Goal: Task Accomplishment & Management: Use online tool/utility

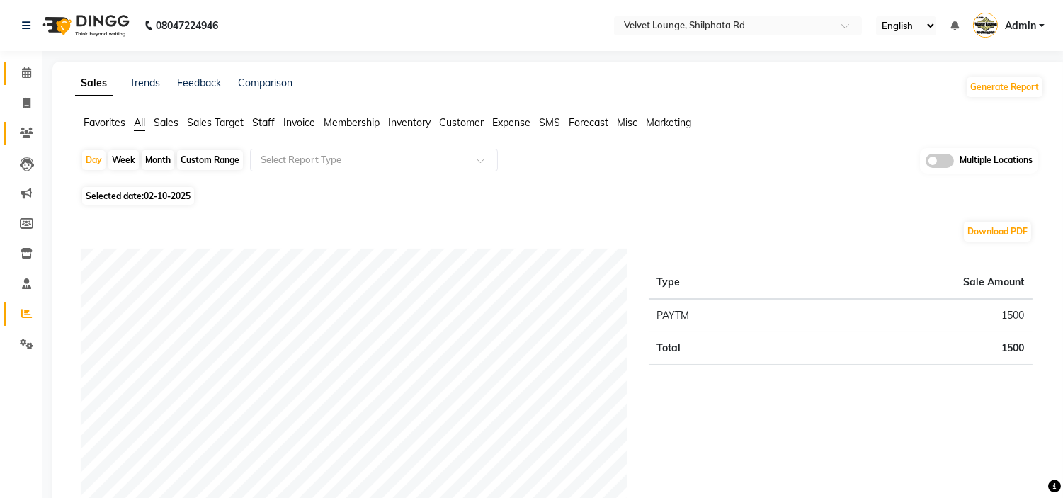
drag, startPoint x: 5, startPoint y: 81, endPoint x: 27, endPoint y: 142, distance: 64.1
click at [5, 81] on link "Calendar" at bounding box center [21, 73] width 34 height 23
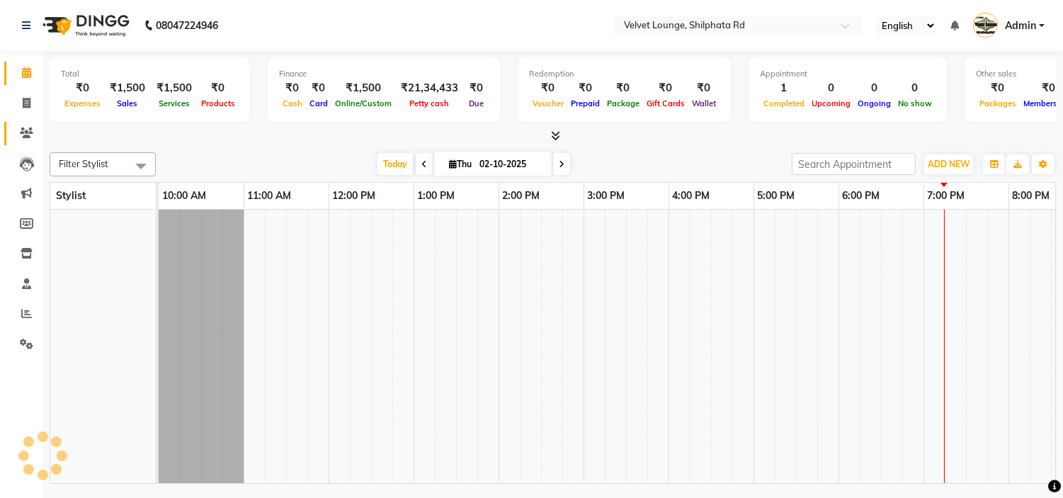
click at [27, 140] on span at bounding box center [26, 133] width 25 height 16
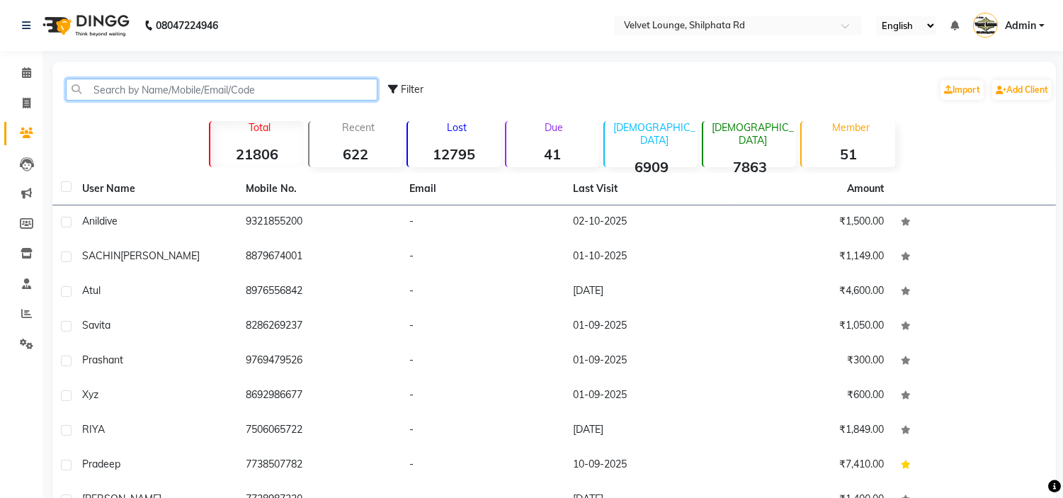
click at [152, 92] on input "text" at bounding box center [222, 90] width 312 height 22
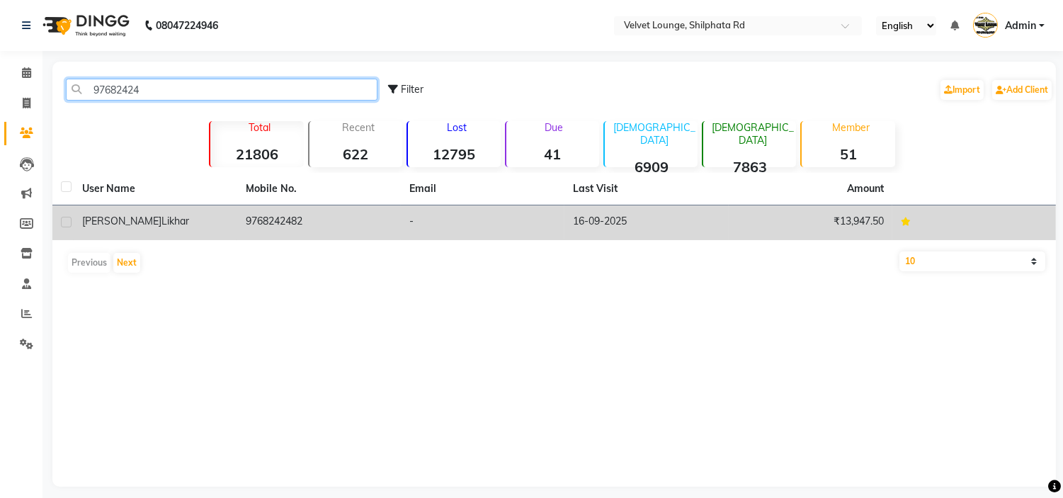
type input "97682424"
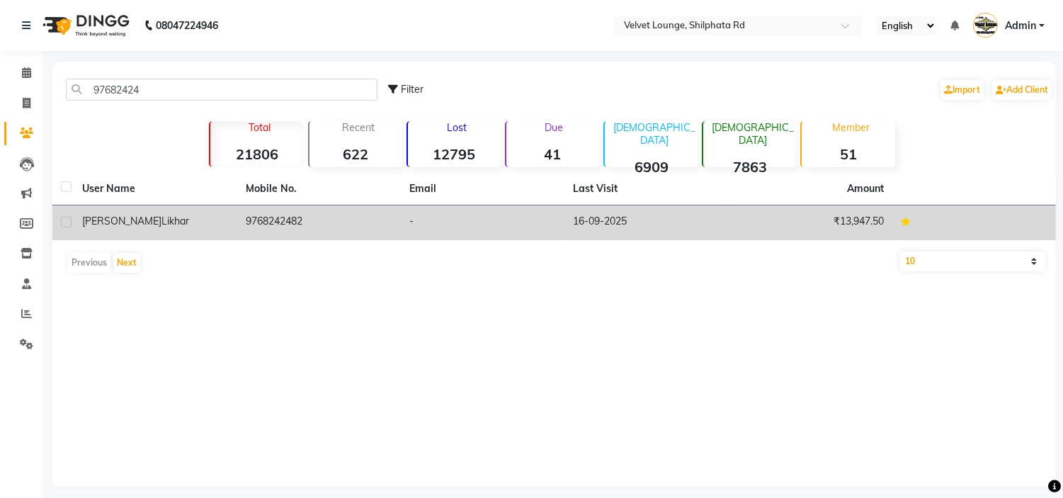
click at [522, 213] on td "-" at bounding box center [483, 222] width 164 height 35
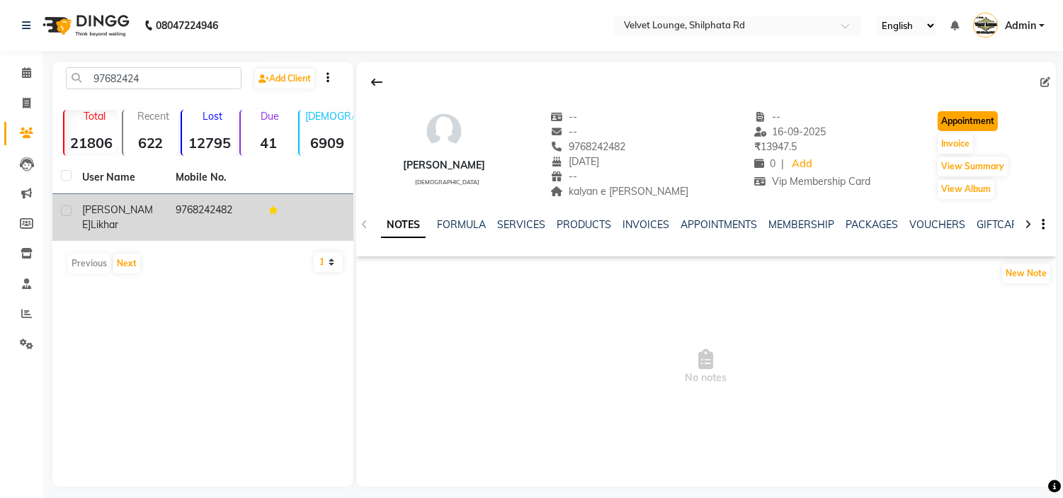
click at [950, 123] on button "Appointment" at bounding box center [968, 121] width 60 height 20
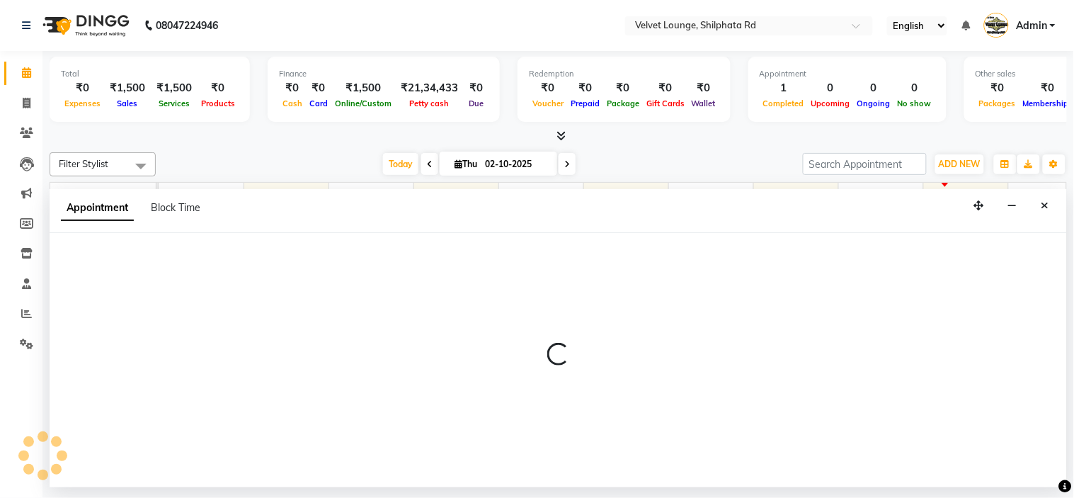
scroll to position [18, 196]
select select "tentative"
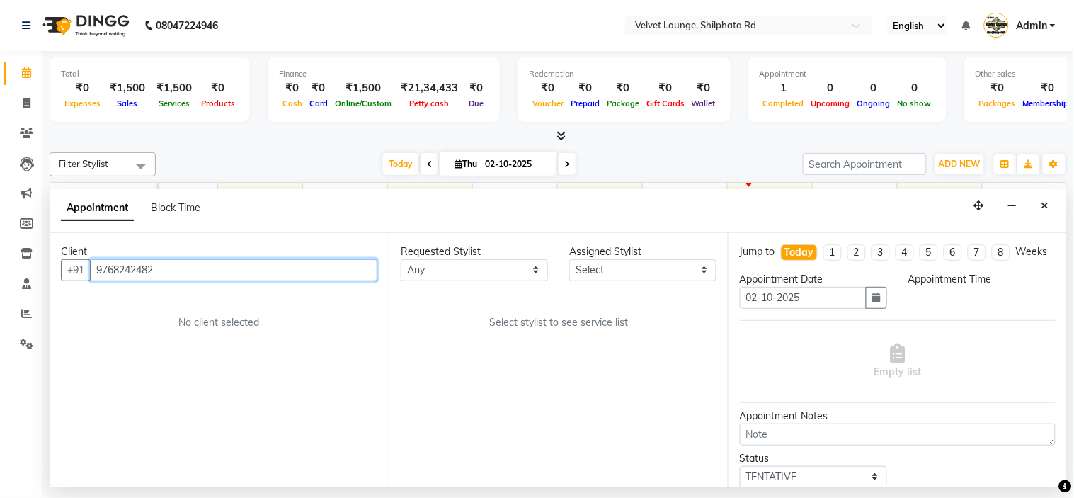
select select "660"
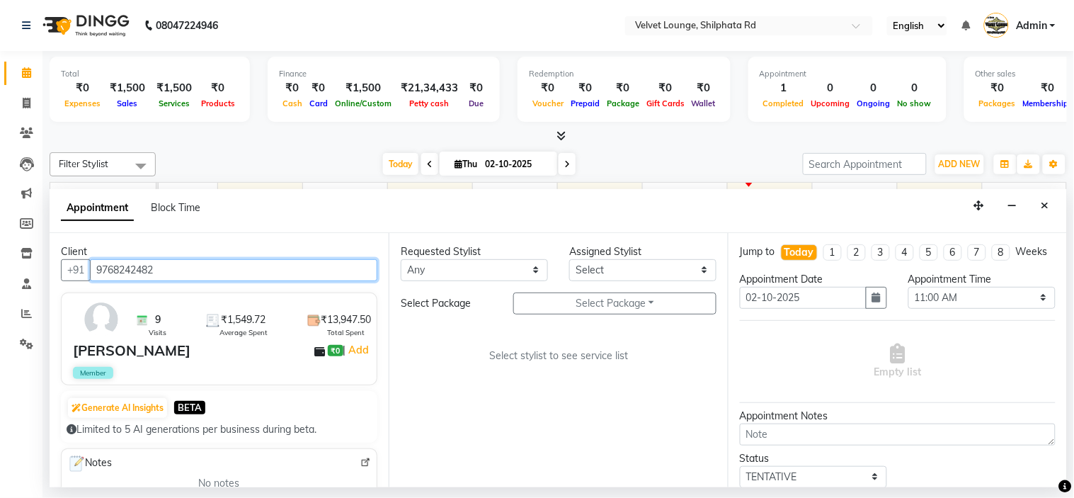
click at [110, 271] on input "9768242482" at bounding box center [234, 270] width 288 height 22
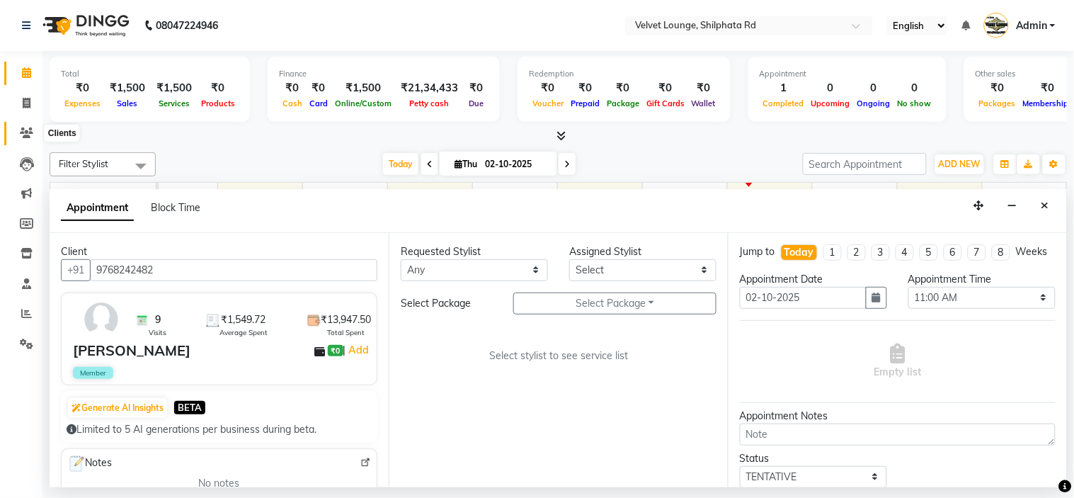
click at [20, 131] on icon at bounding box center [26, 132] width 13 height 11
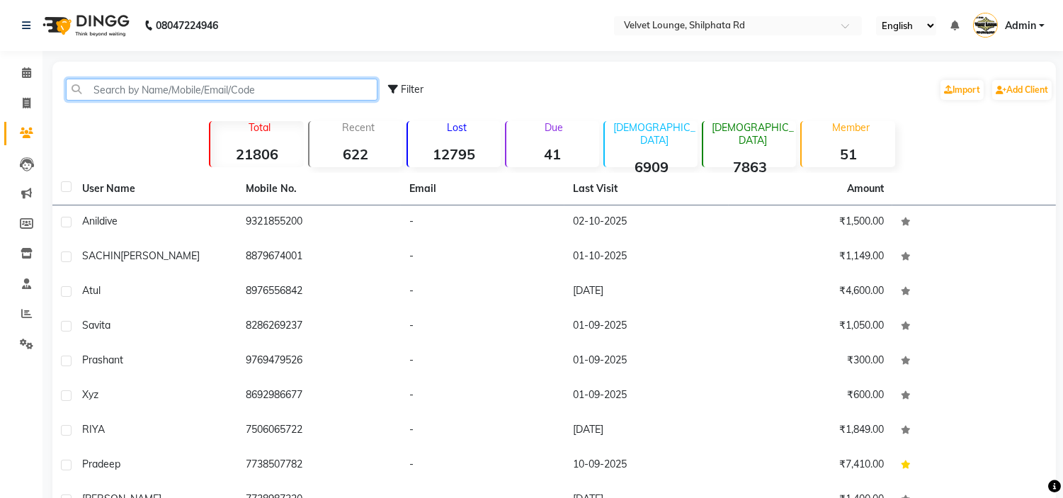
click at [177, 79] on input "text" at bounding box center [222, 90] width 312 height 22
paste input "9768242482"
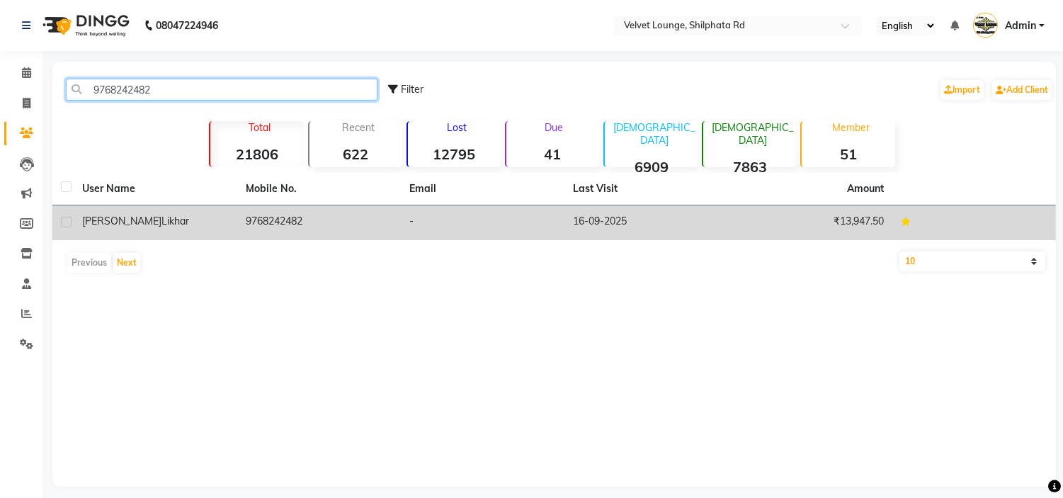
type input "9768242482"
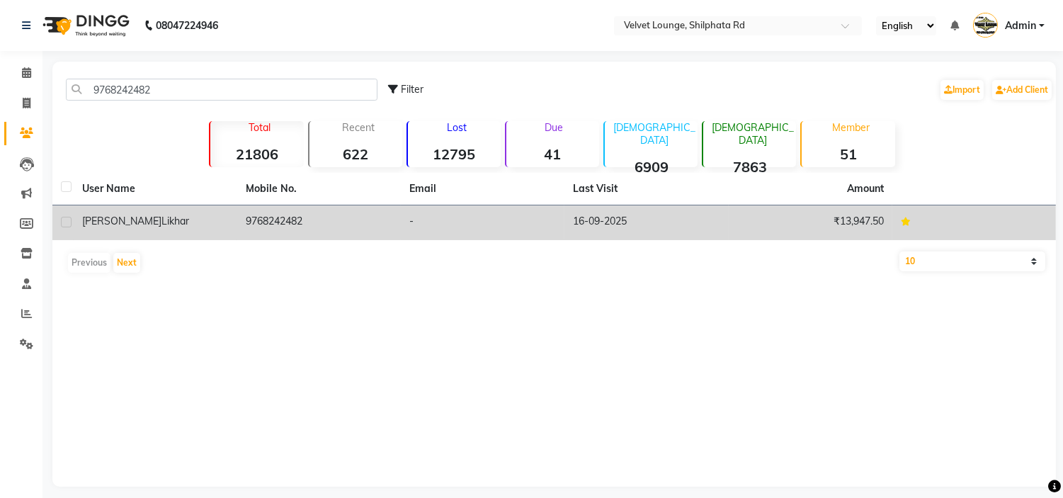
click at [391, 227] on td "9768242482" at bounding box center [319, 222] width 164 height 35
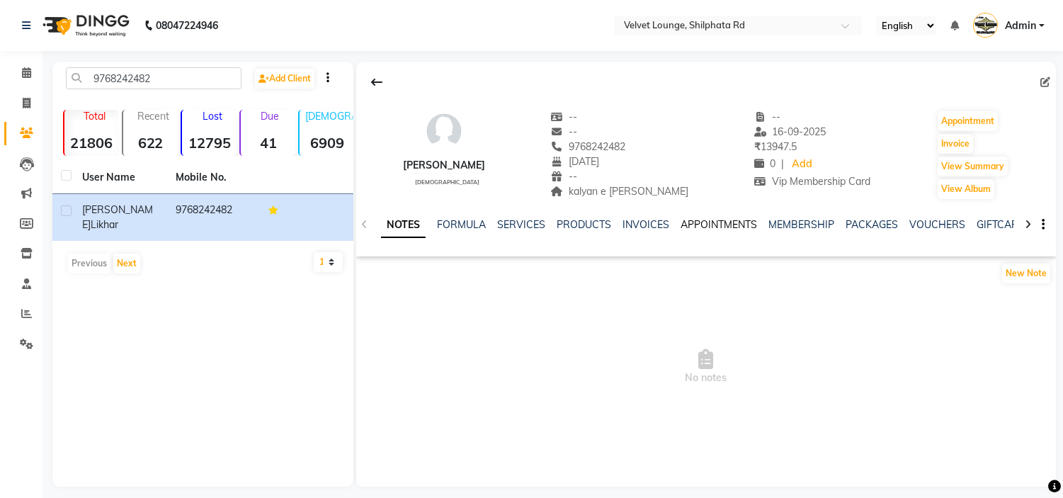
click at [710, 218] on link "APPOINTMENTS" at bounding box center [719, 224] width 76 height 13
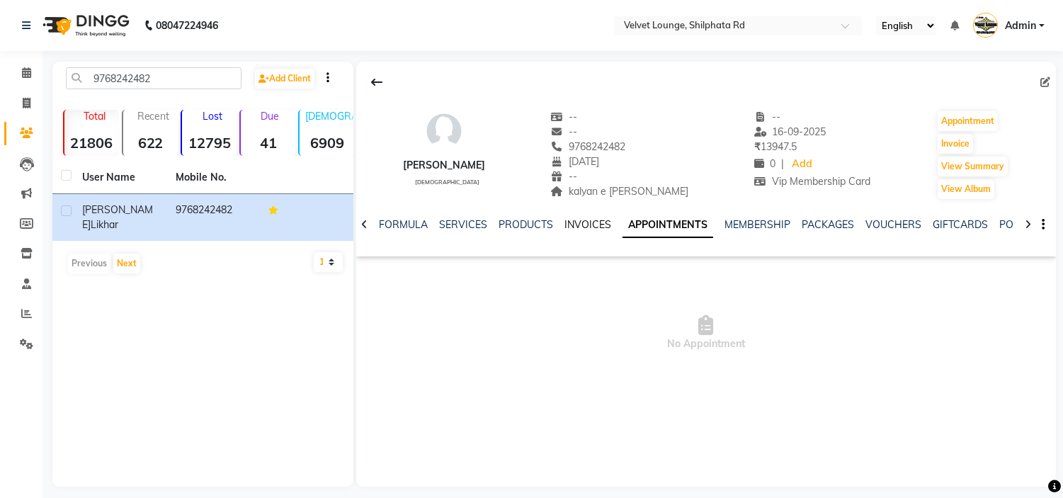
click at [579, 224] on link "INVOICES" at bounding box center [587, 224] width 47 height 13
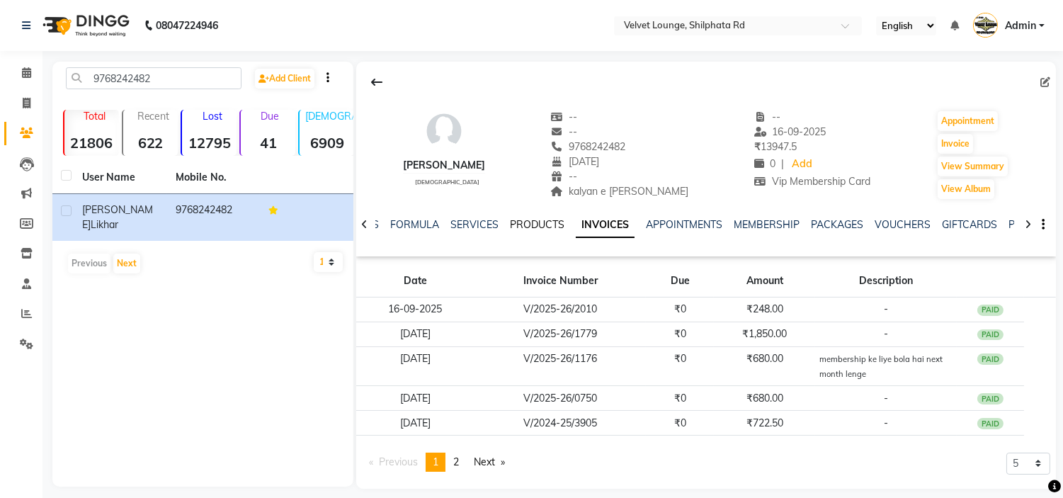
click at [551, 225] on link "PRODUCTS" at bounding box center [537, 224] width 55 height 13
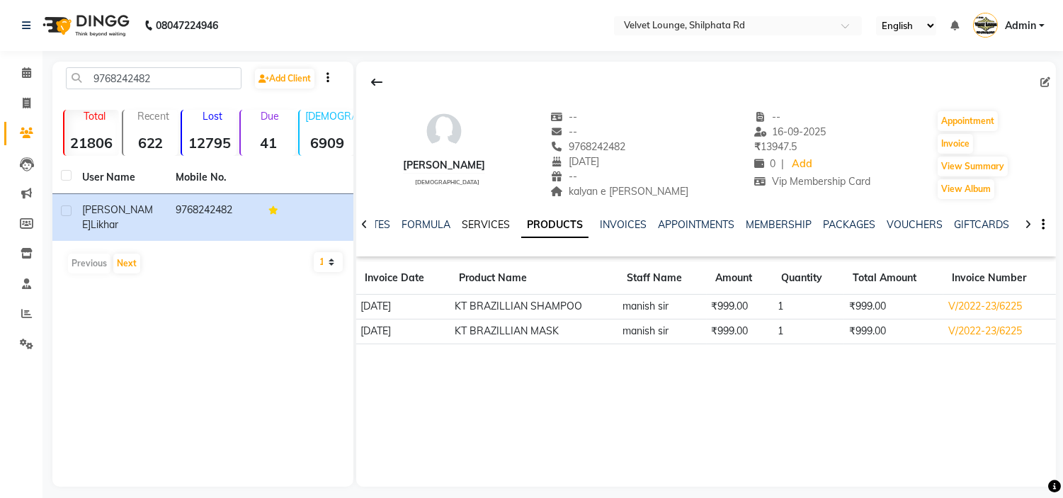
click at [473, 225] on link "SERVICES" at bounding box center [486, 224] width 48 height 13
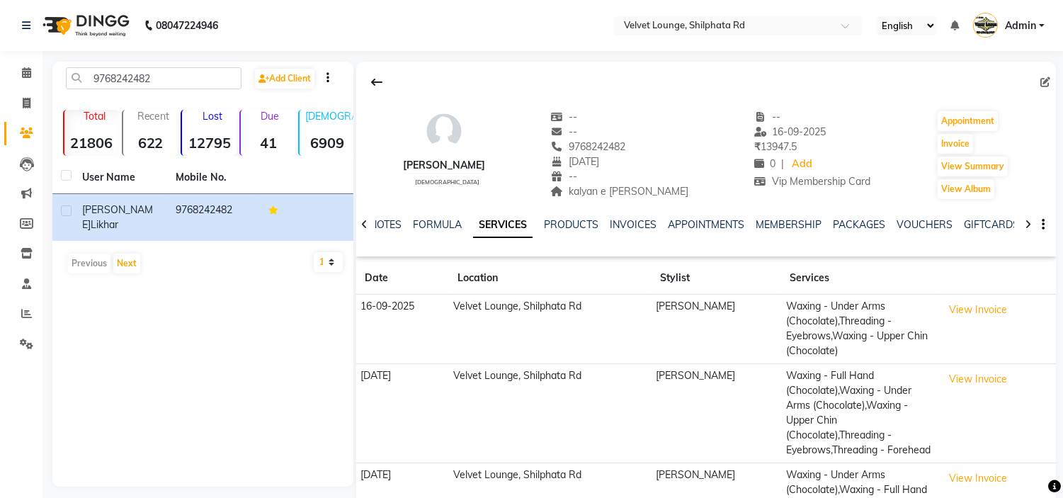
scroll to position [218, 0]
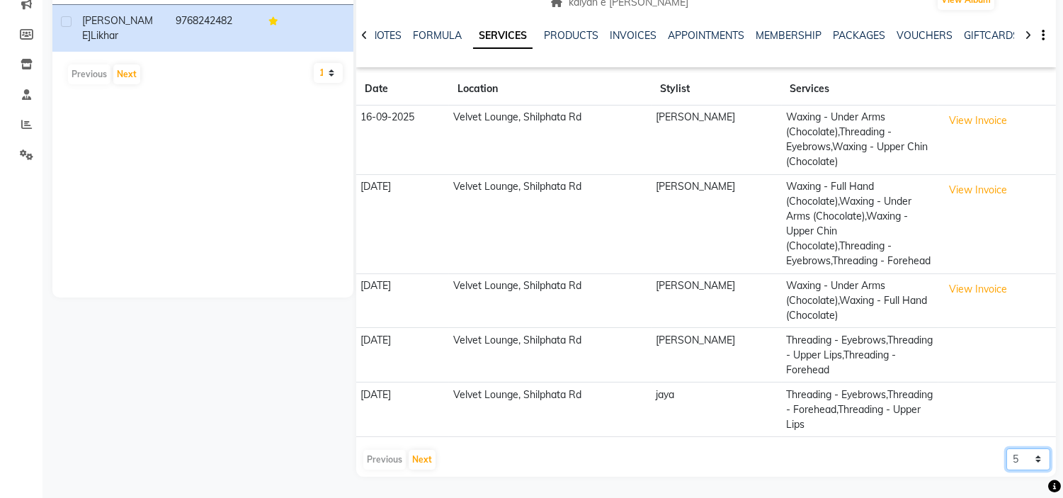
click at [1023, 463] on select "5 10 50 100 500" at bounding box center [1028, 459] width 44 height 22
select select "500"
click at [1006, 448] on select "5 10 50 100 500" at bounding box center [1028, 459] width 44 height 22
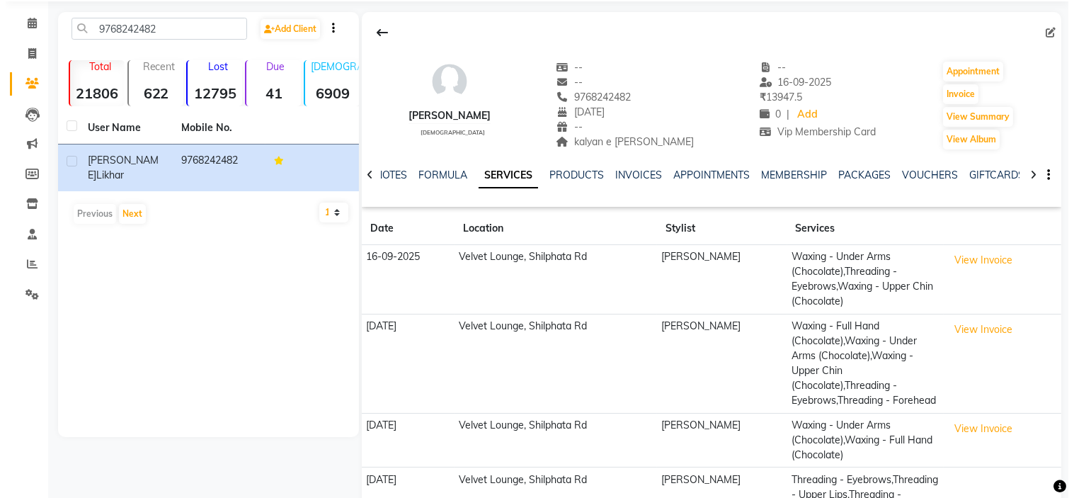
scroll to position [0, 0]
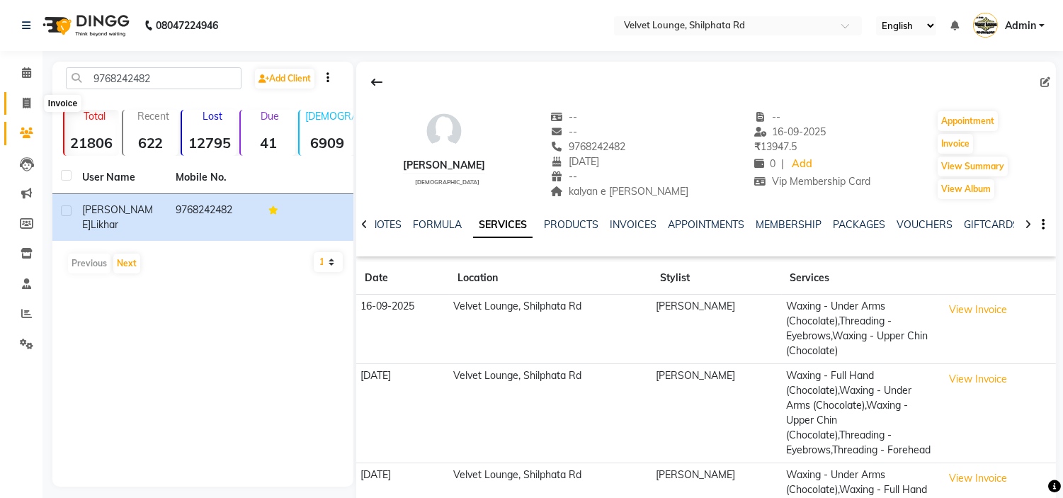
click at [28, 106] on icon at bounding box center [27, 103] width 8 height 11
select select "122"
select select "service"
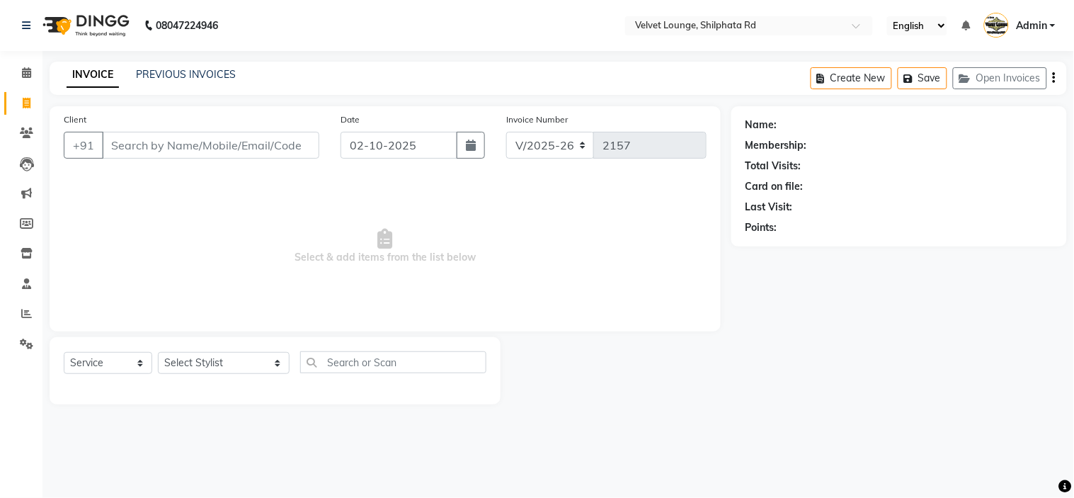
click at [28, 106] on icon at bounding box center [27, 103] width 8 height 11
select select "service"
select select "122"
type input "2157"
